Goal: Transaction & Acquisition: Purchase product/service

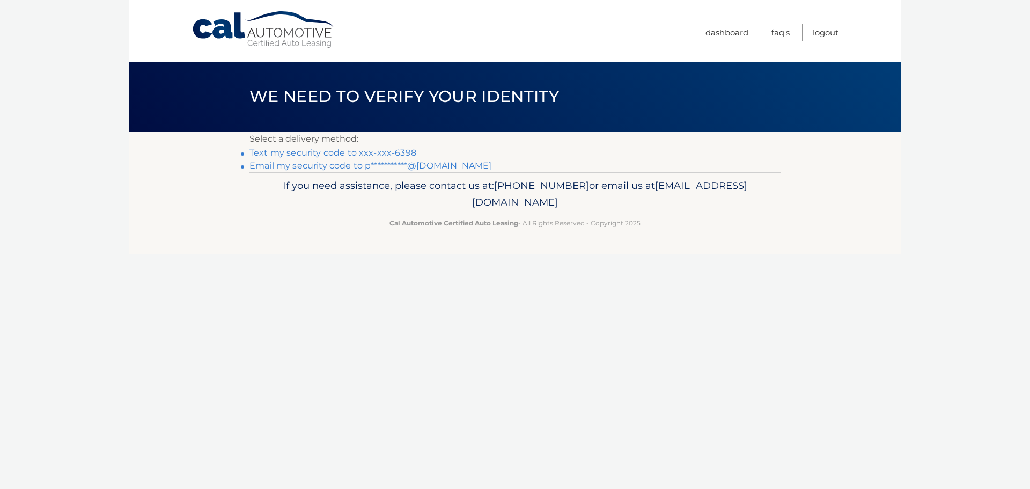
click at [393, 151] on link "Text my security code to xxx-xxx-6398" at bounding box center [332, 152] width 167 height 10
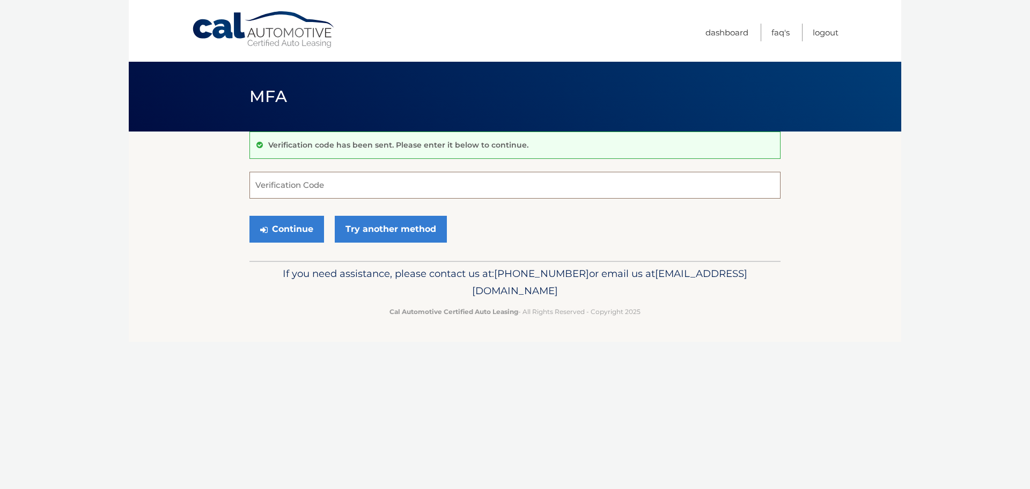
click at [328, 180] on input "Verification Code" at bounding box center [514, 185] width 531 height 27
type input "146321"
click at [277, 223] on button "Continue" at bounding box center [286, 229] width 75 height 27
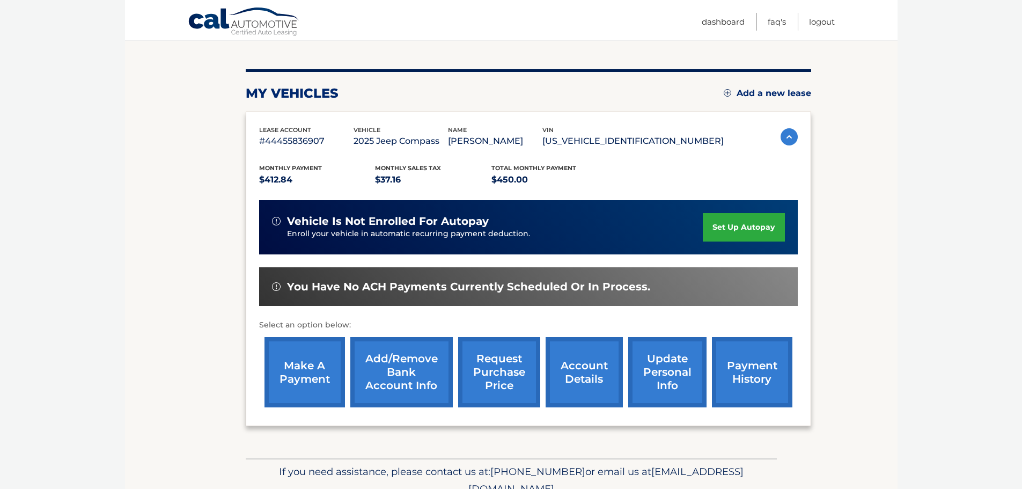
scroll to position [161, 0]
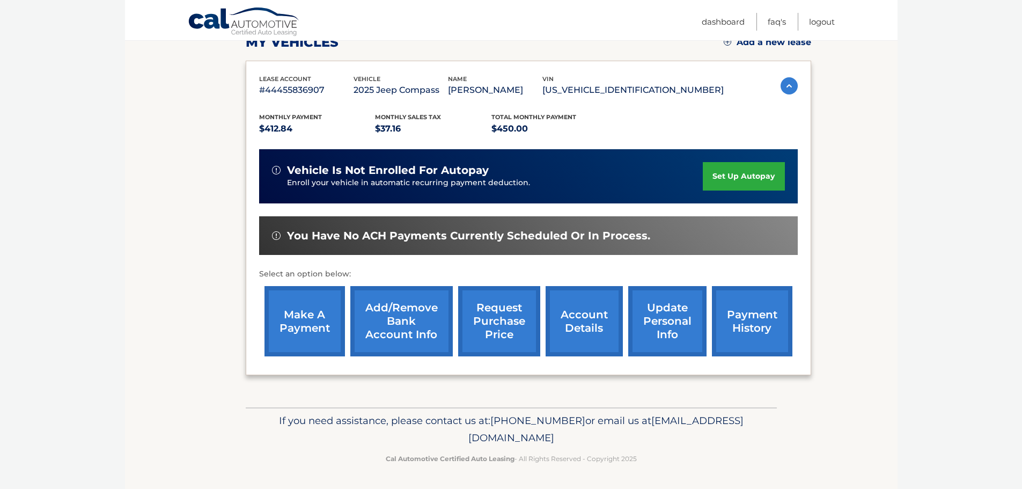
click at [275, 329] on link "make a payment" at bounding box center [304, 321] width 80 height 70
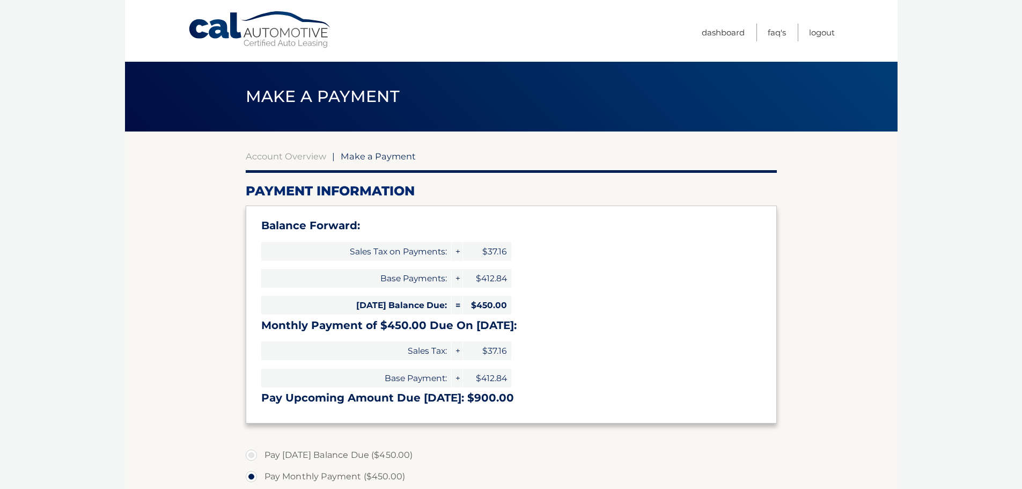
select select "NWZiNzQzOTMtMjc4NS00Y2YzLThjZTktMThhOGFjMGYyY2Vm"
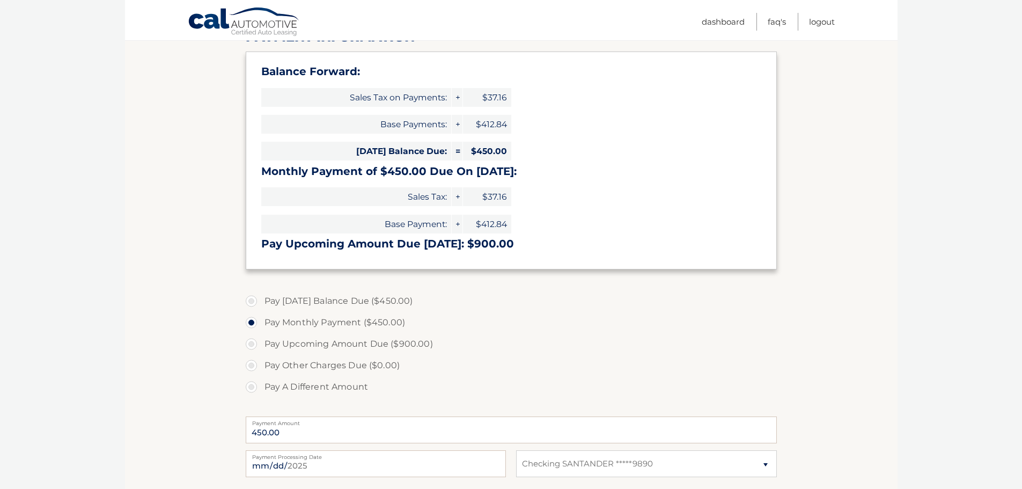
scroll to position [161, 0]
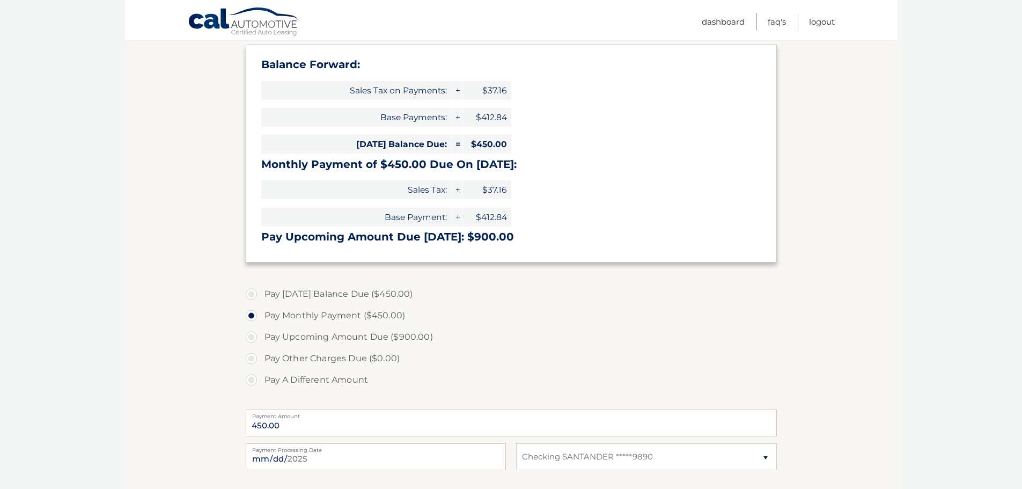
click at [301, 292] on label "Pay Today's Balance Due ($450.00)" at bounding box center [511, 293] width 531 height 21
click at [261, 292] on input "Pay Today's Balance Due ($450.00)" at bounding box center [255, 291] width 11 height 17
radio input "true"
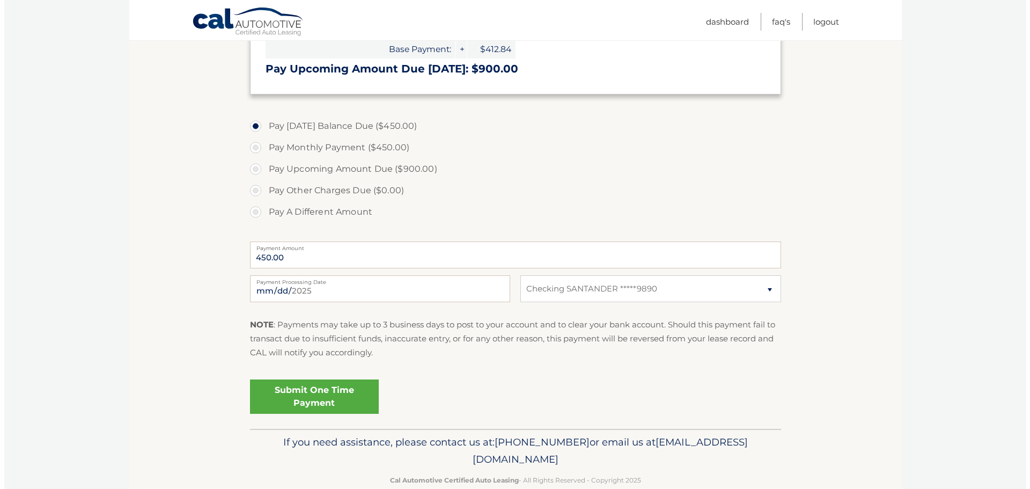
scroll to position [350, 0]
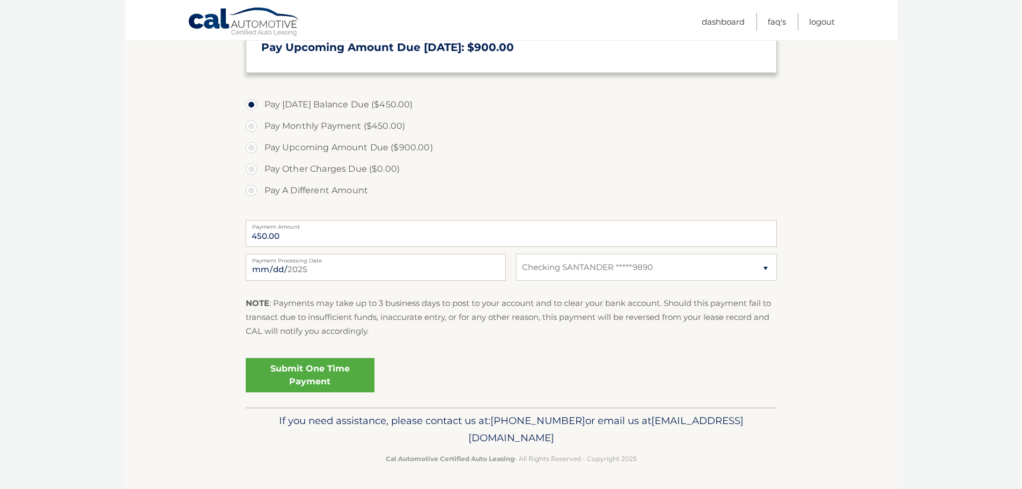
click at [317, 372] on link "Submit One Time Payment" at bounding box center [310, 375] width 129 height 34
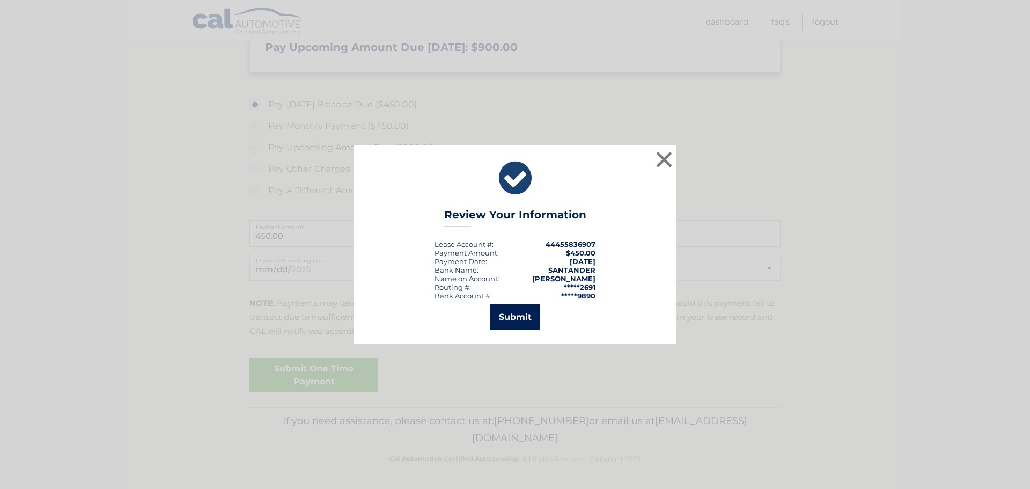
click at [512, 316] on button "Submit" at bounding box center [515, 317] width 50 height 26
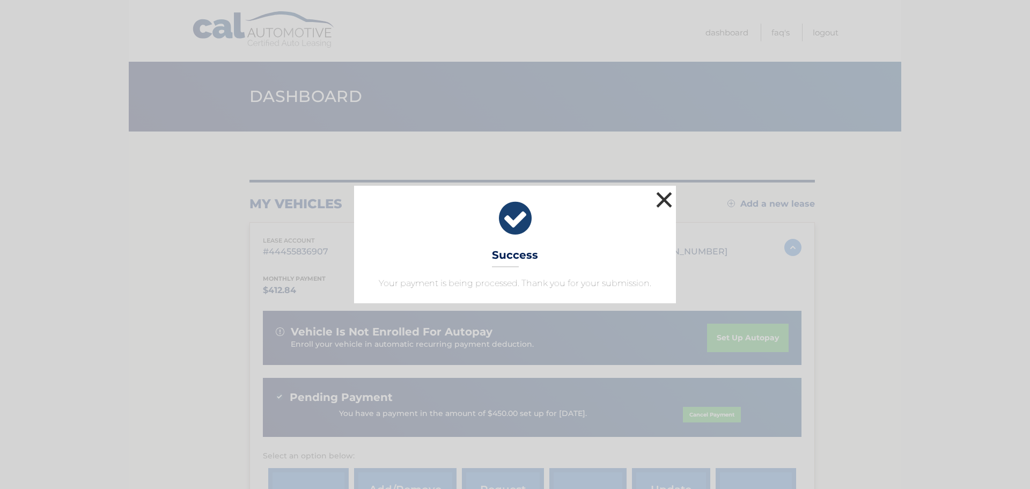
click at [658, 202] on button "×" at bounding box center [663, 199] width 21 height 21
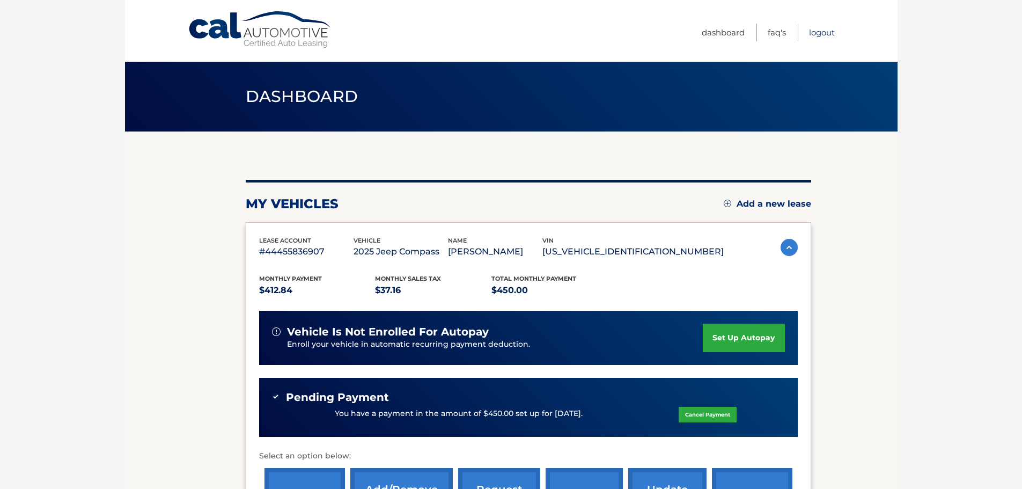
click at [824, 28] on link "Logout" at bounding box center [822, 33] width 26 height 18
